Goal: Task Accomplishment & Management: Use online tool/utility

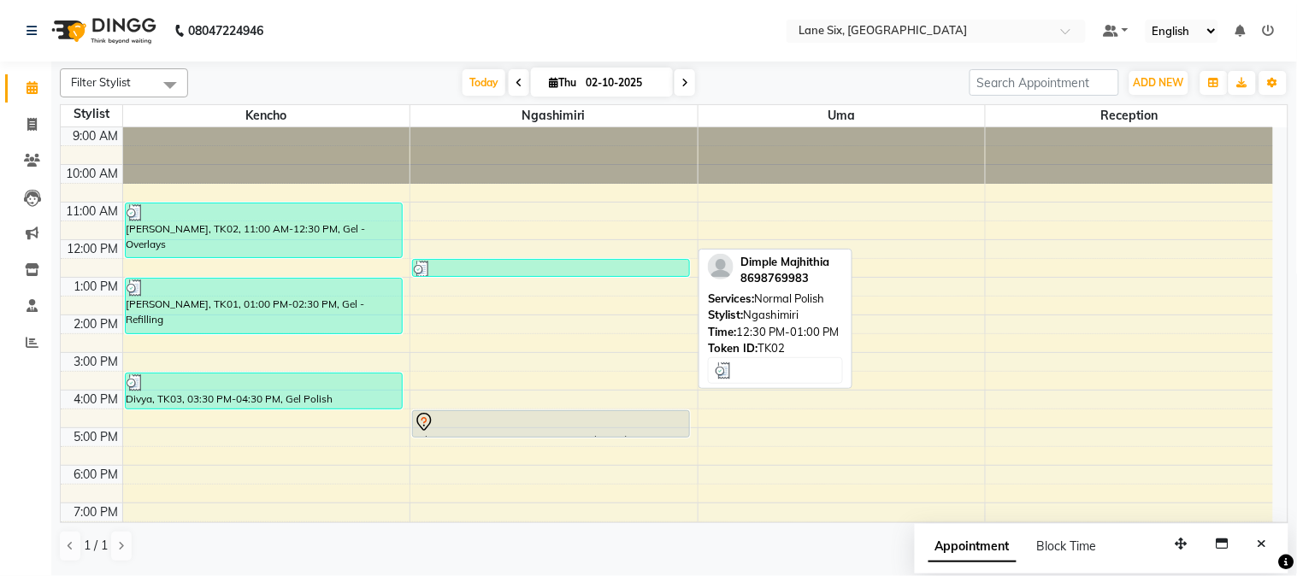
scroll to position [20, 0]
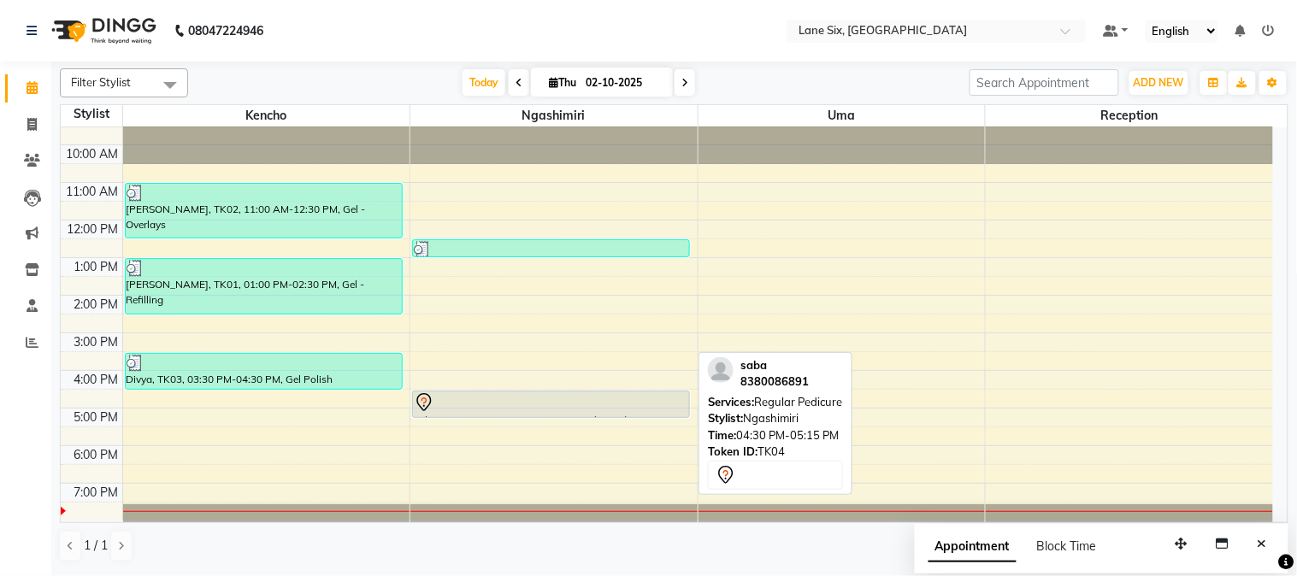
click at [567, 405] on div at bounding box center [551, 402] width 274 height 21
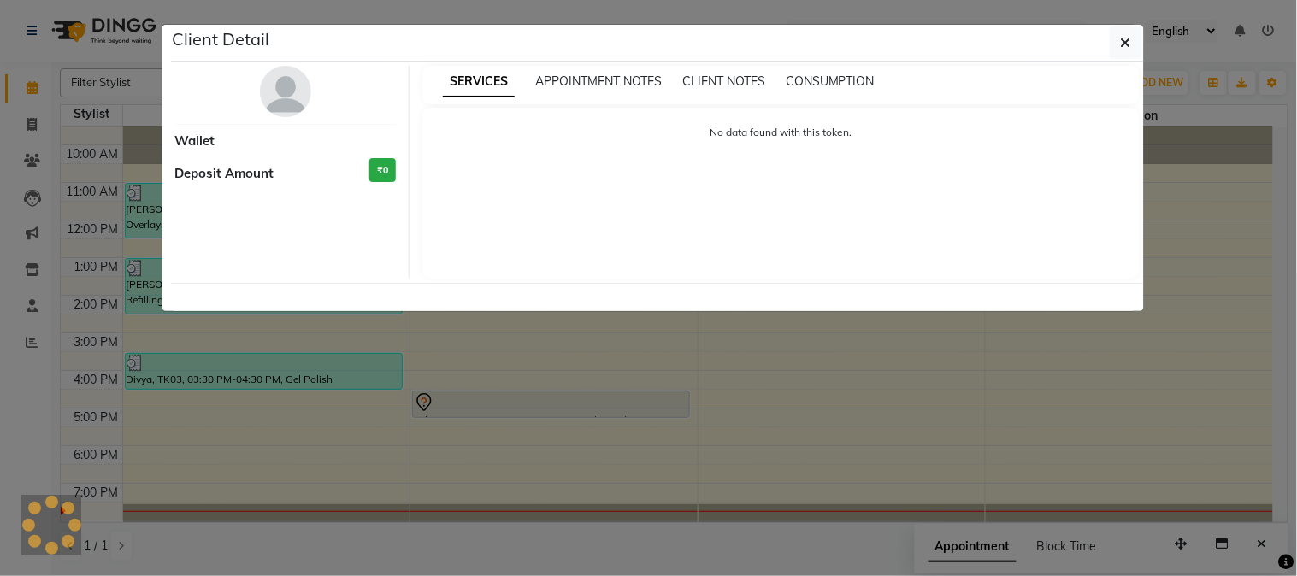
select select "7"
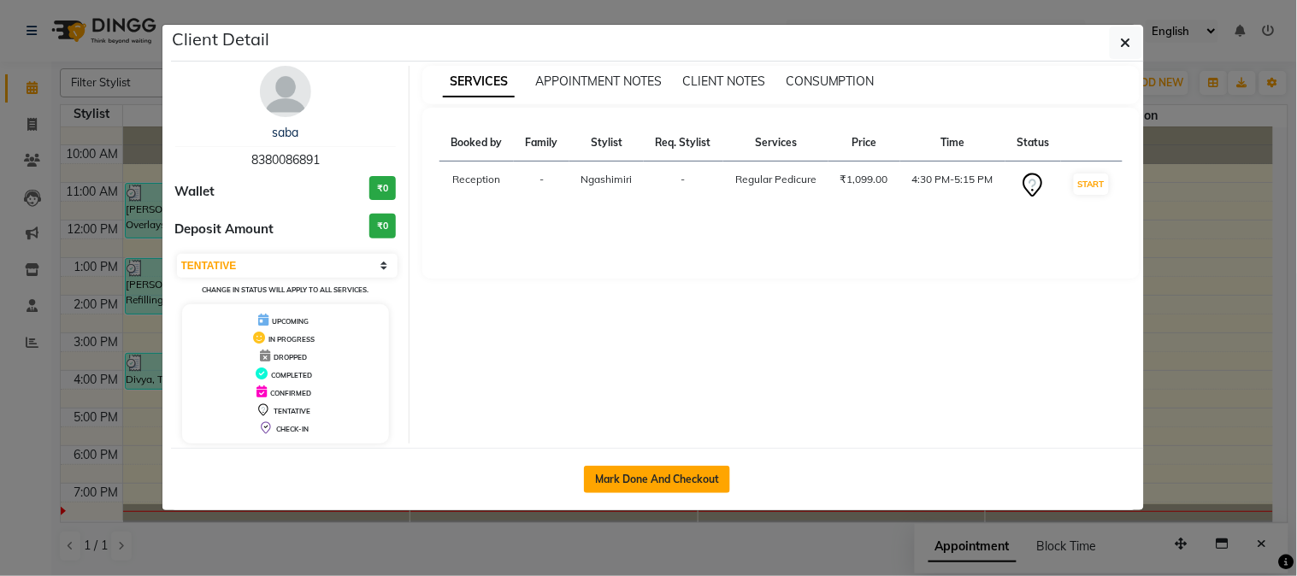
click at [695, 474] on button "Mark Done And Checkout" at bounding box center [657, 479] width 146 height 27
select select "service"
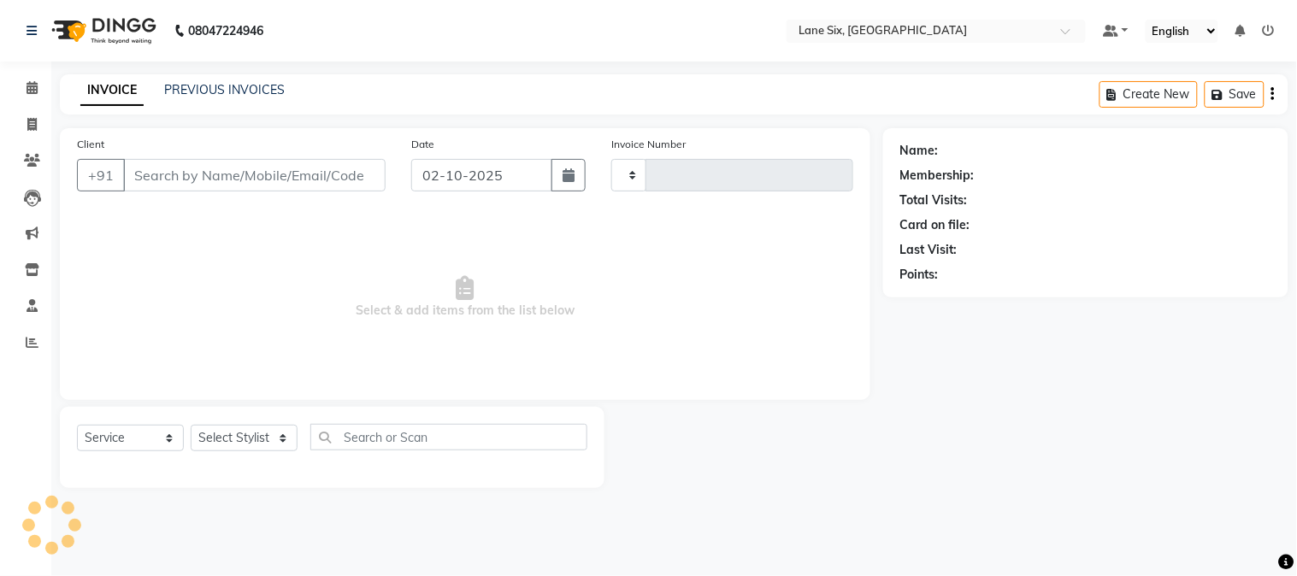
type input "0550"
select select "664"
type input "8380086891"
select select "90044"
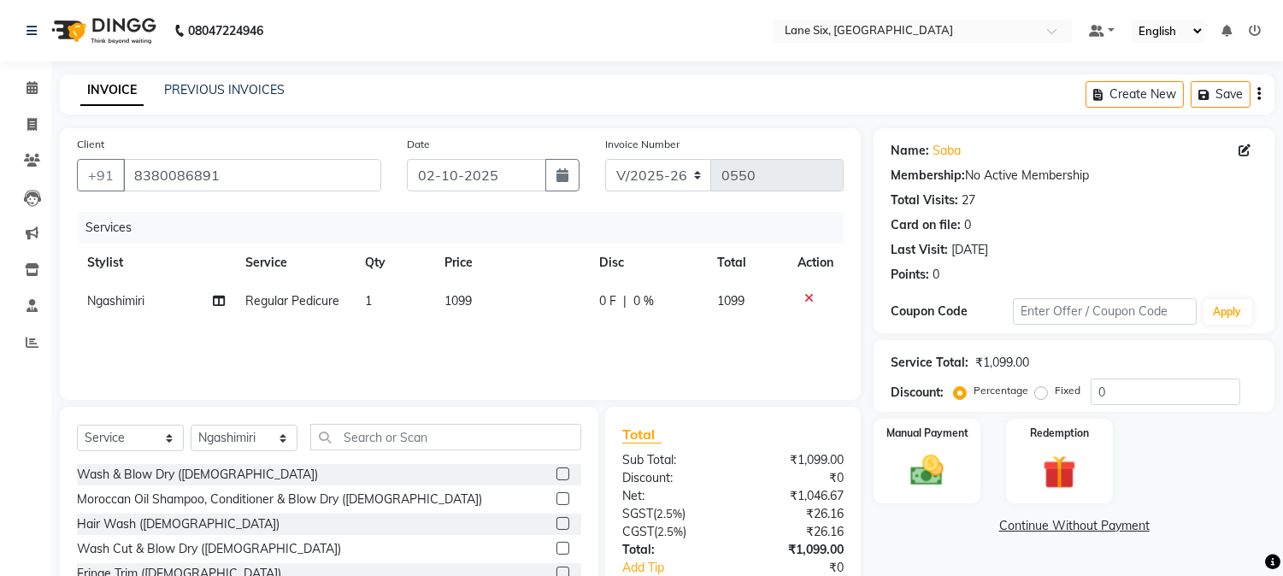
click at [497, 300] on td "1099" at bounding box center [511, 301] width 155 height 38
select select "90044"
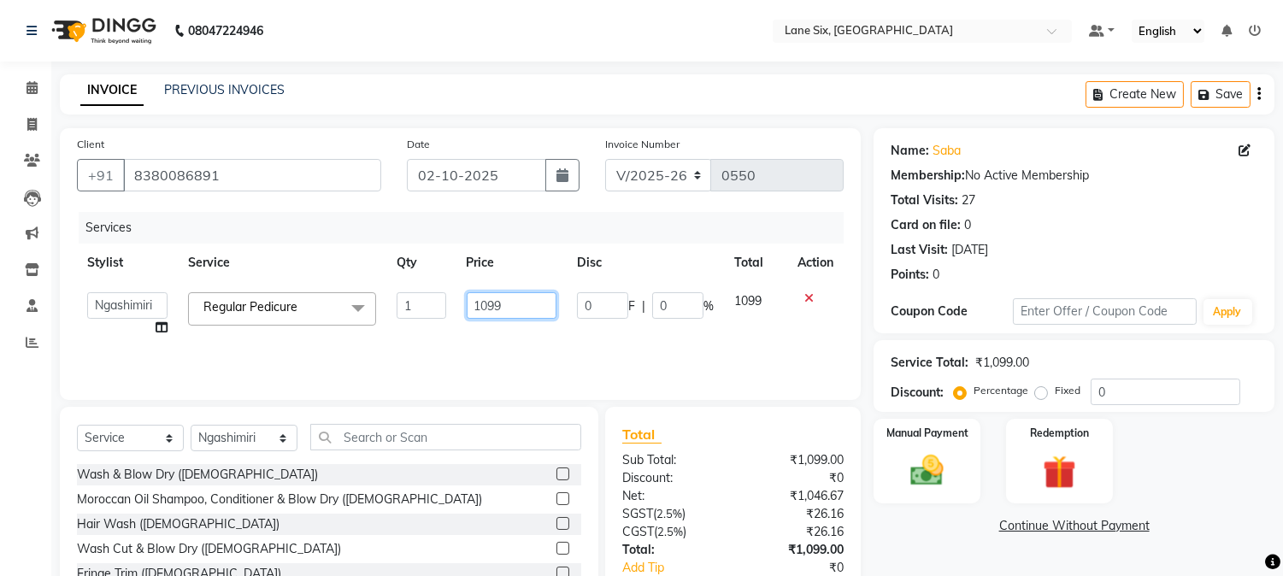
click at [535, 312] on input "1099" at bounding box center [512, 305] width 90 height 26
type input "1"
type input "1100"
click at [951, 483] on img at bounding box center [927, 471] width 56 height 40
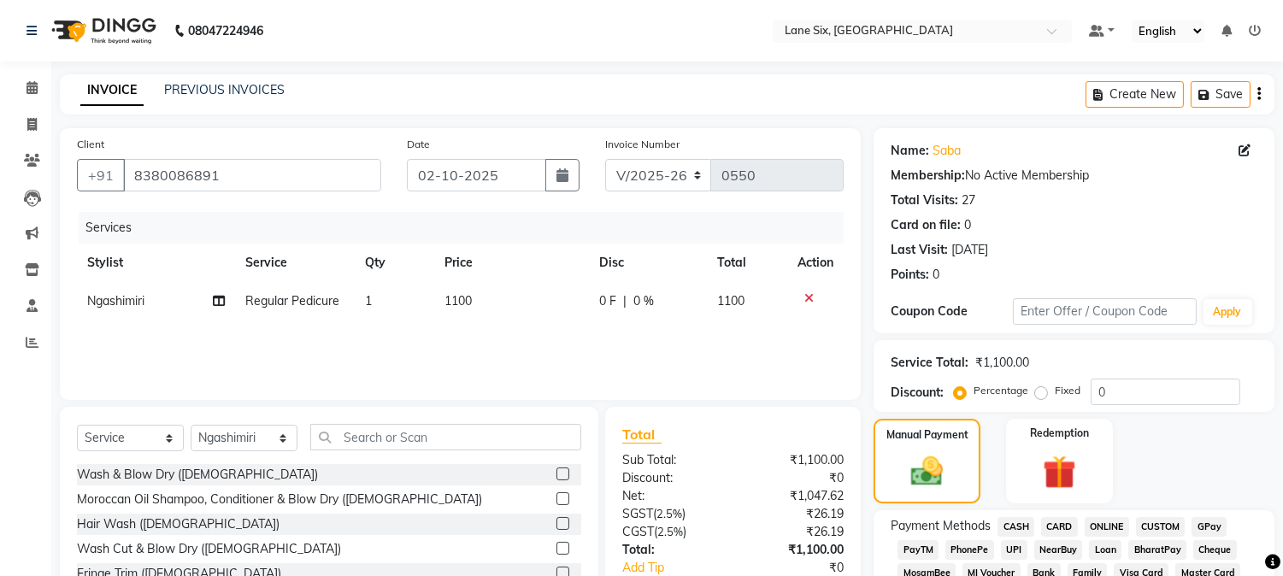
click at [1205, 524] on span "GPay" at bounding box center [1209, 527] width 35 height 20
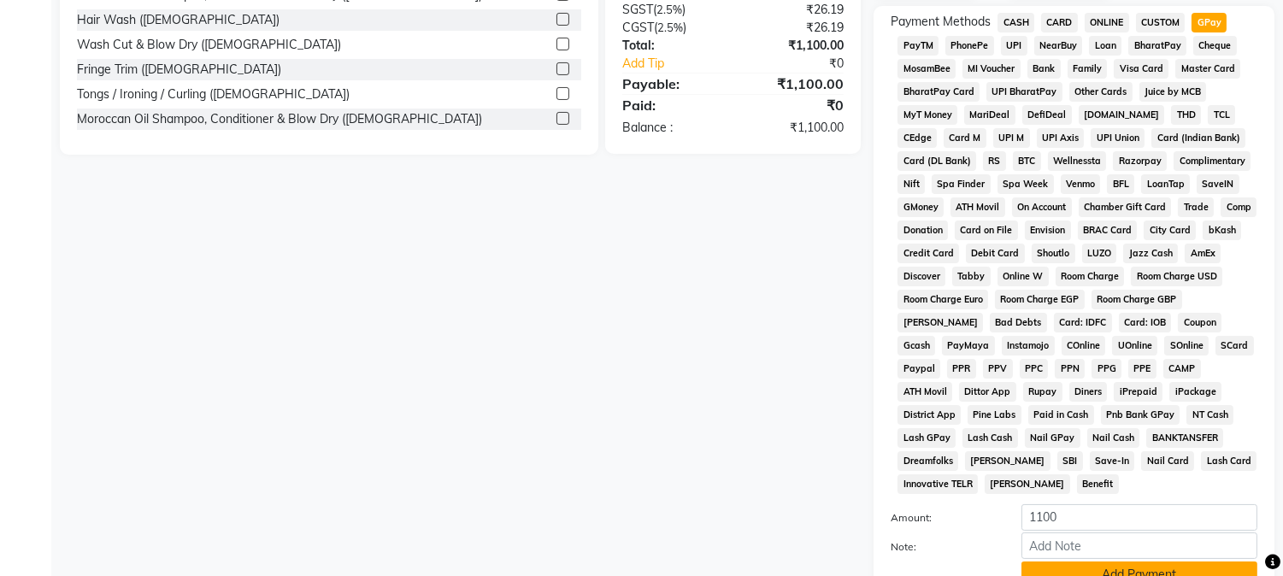
click at [1202, 567] on button "Add Payment" at bounding box center [1139, 575] width 236 height 26
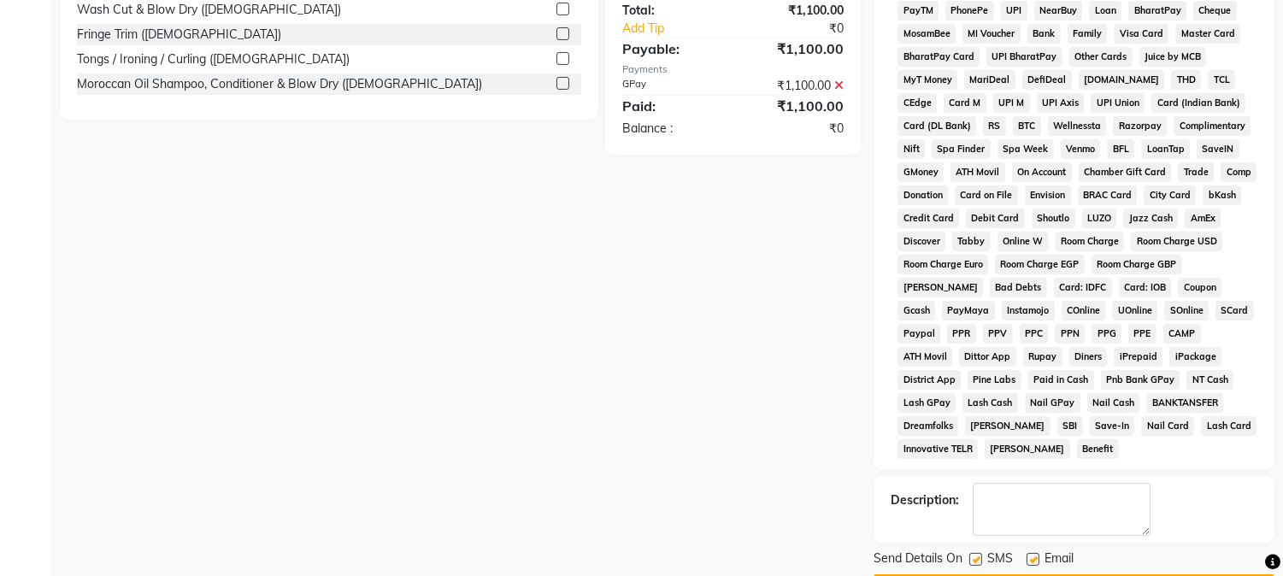
scroll to position [569, 0]
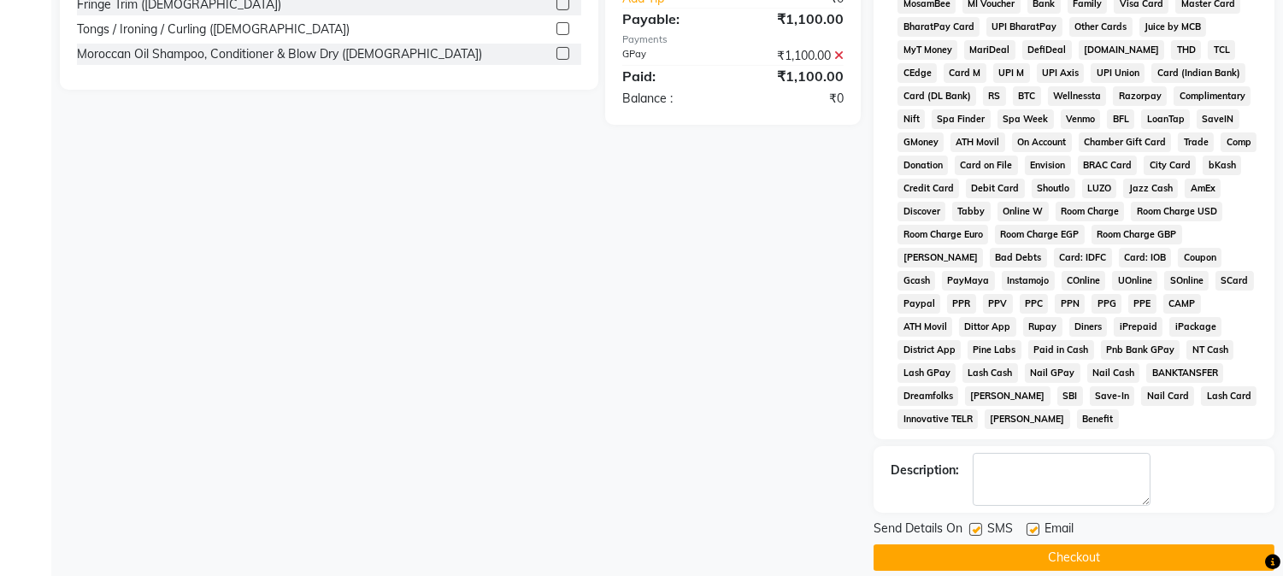
click at [1200, 544] on button "Checkout" at bounding box center [1074, 557] width 401 height 26
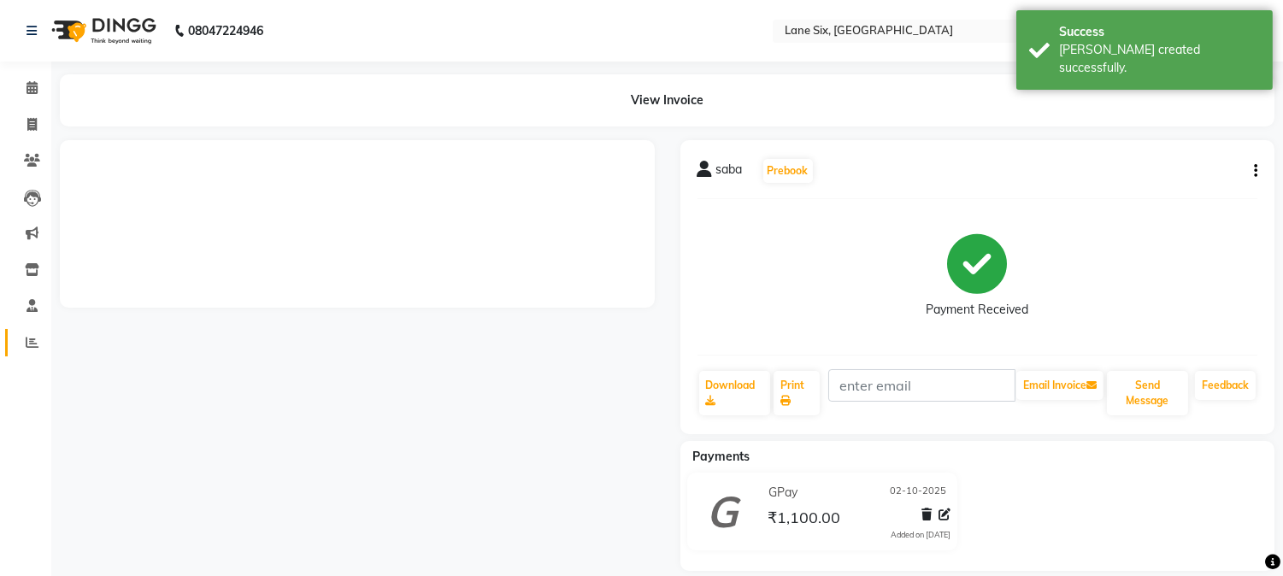
click at [26, 348] on icon at bounding box center [32, 342] width 13 height 13
